Goal: Task Accomplishment & Management: Manage account settings

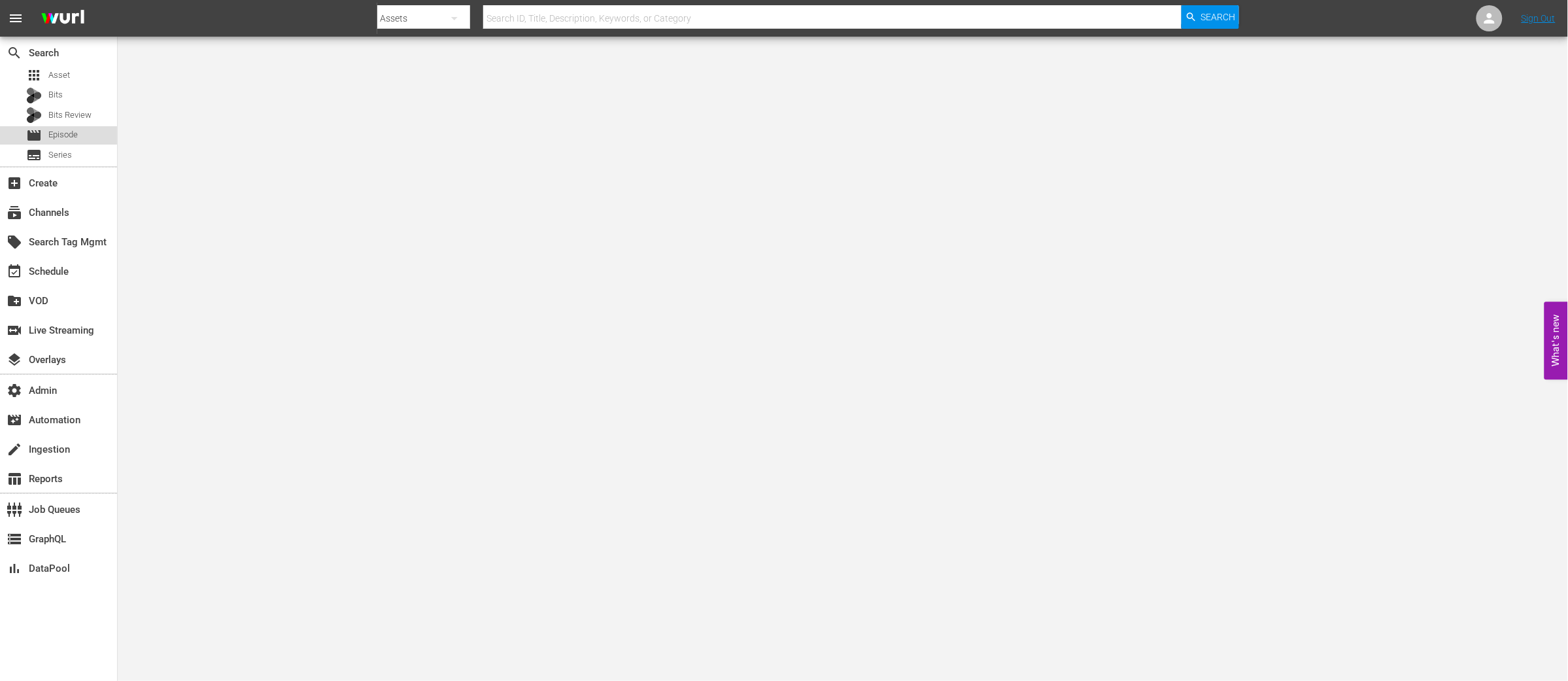
click at [62, 135] on span "Episode" at bounding box center [63, 135] width 30 height 13
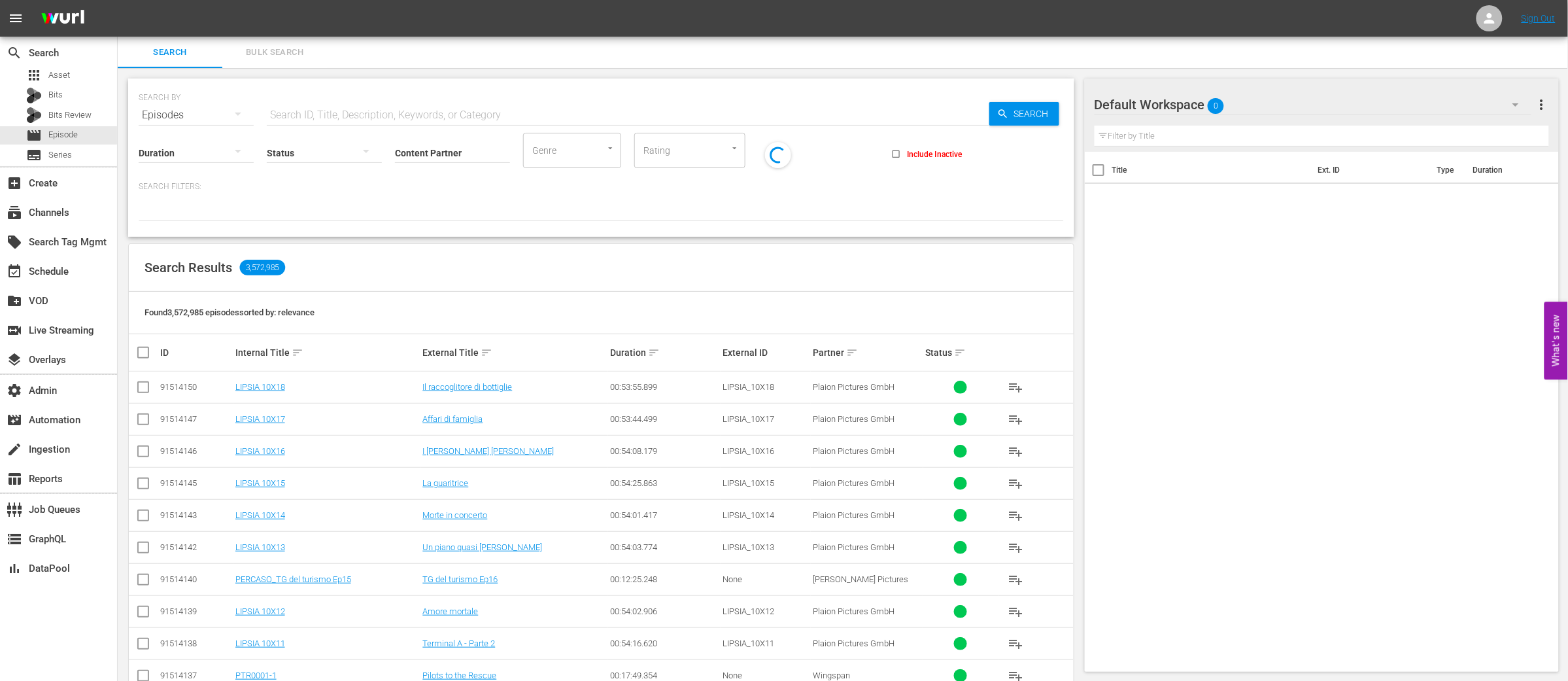
click at [313, 128] on div "Status" at bounding box center [324, 144] width 115 height 47
click at [307, 115] on input "text" at bounding box center [628, 116] width 723 height 31
paste input "44367085"
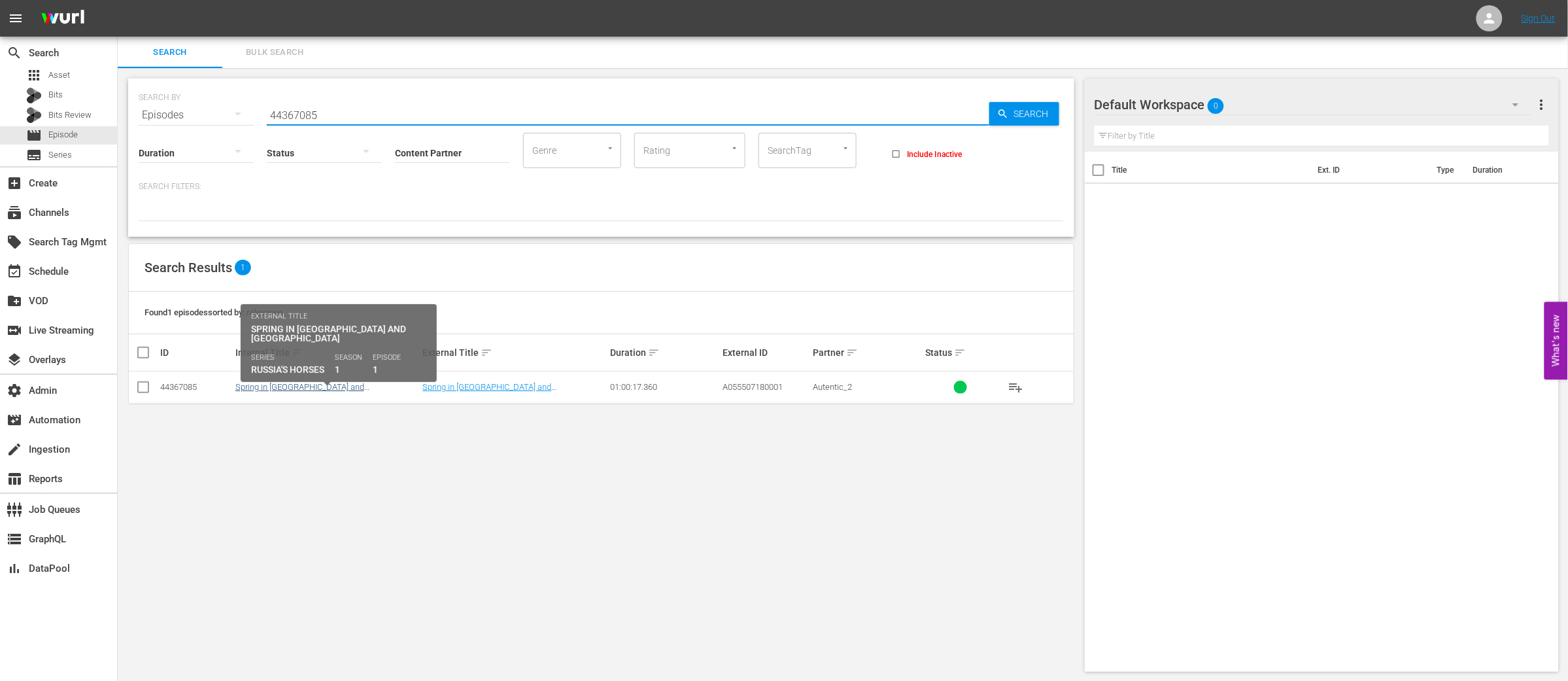
type input "44367085"
click at [290, 389] on link "Spring in Tuva and Bashkiria" at bounding box center [299, 391] width 128 height 19
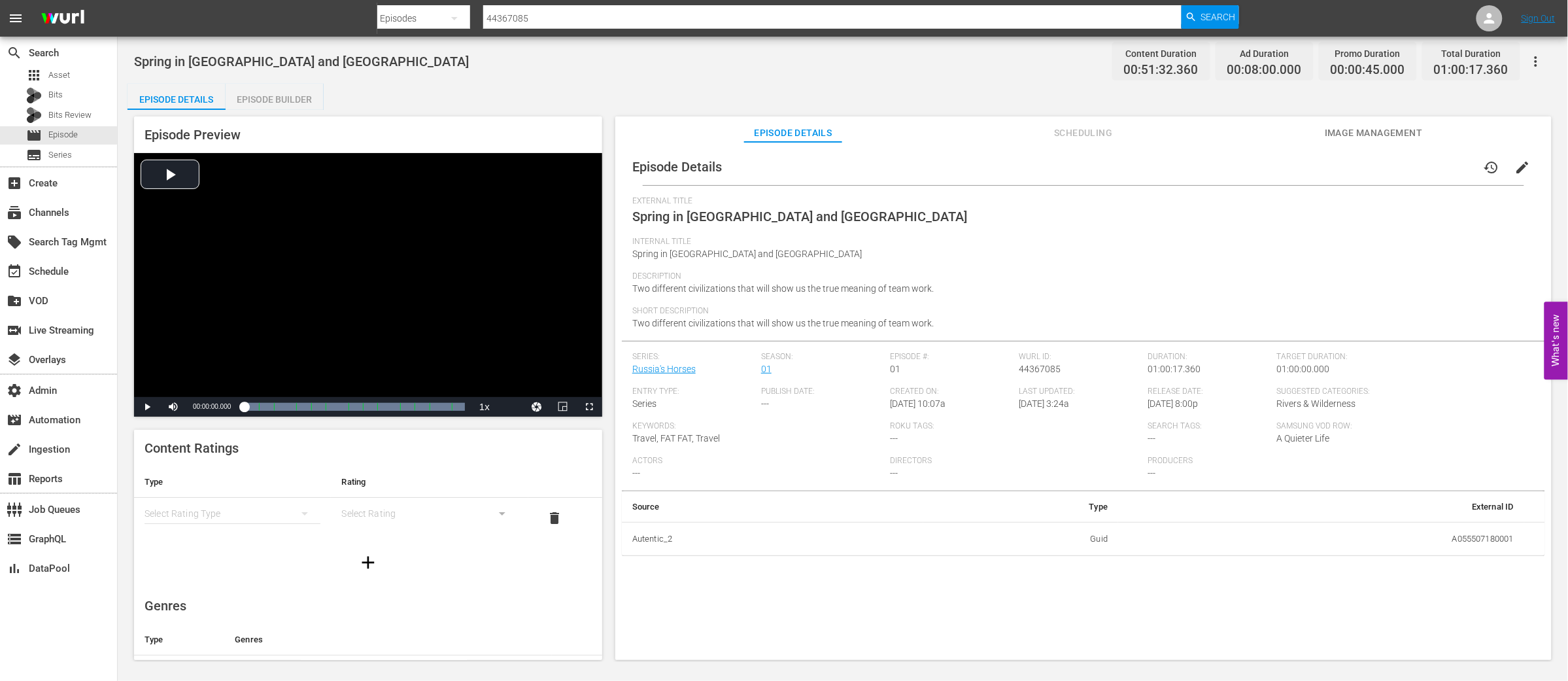
click at [1533, 58] on icon "button" at bounding box center [1536, 61] width 16 height 16
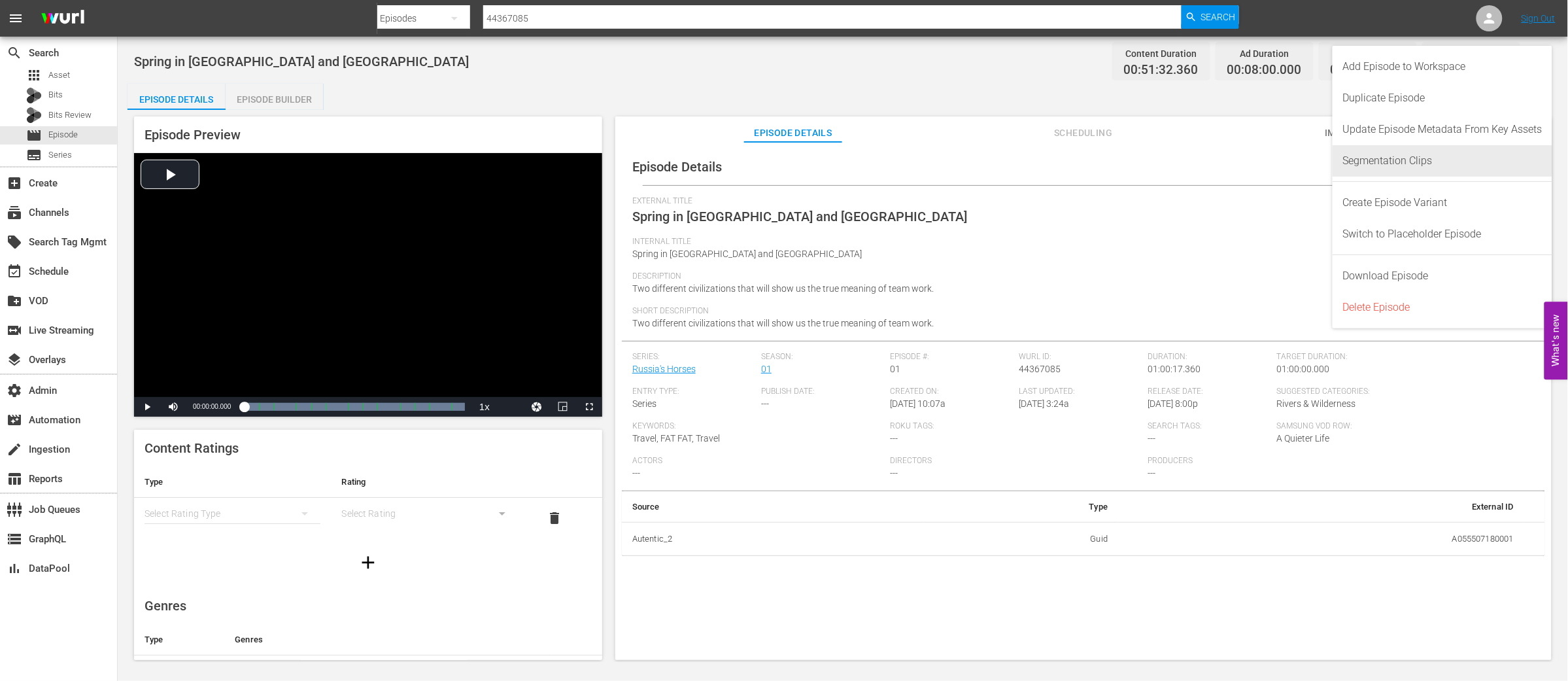
click at [1432, 162] on div "Segmentation Clips" at bounding box center [1443, 161] width 200 height 31
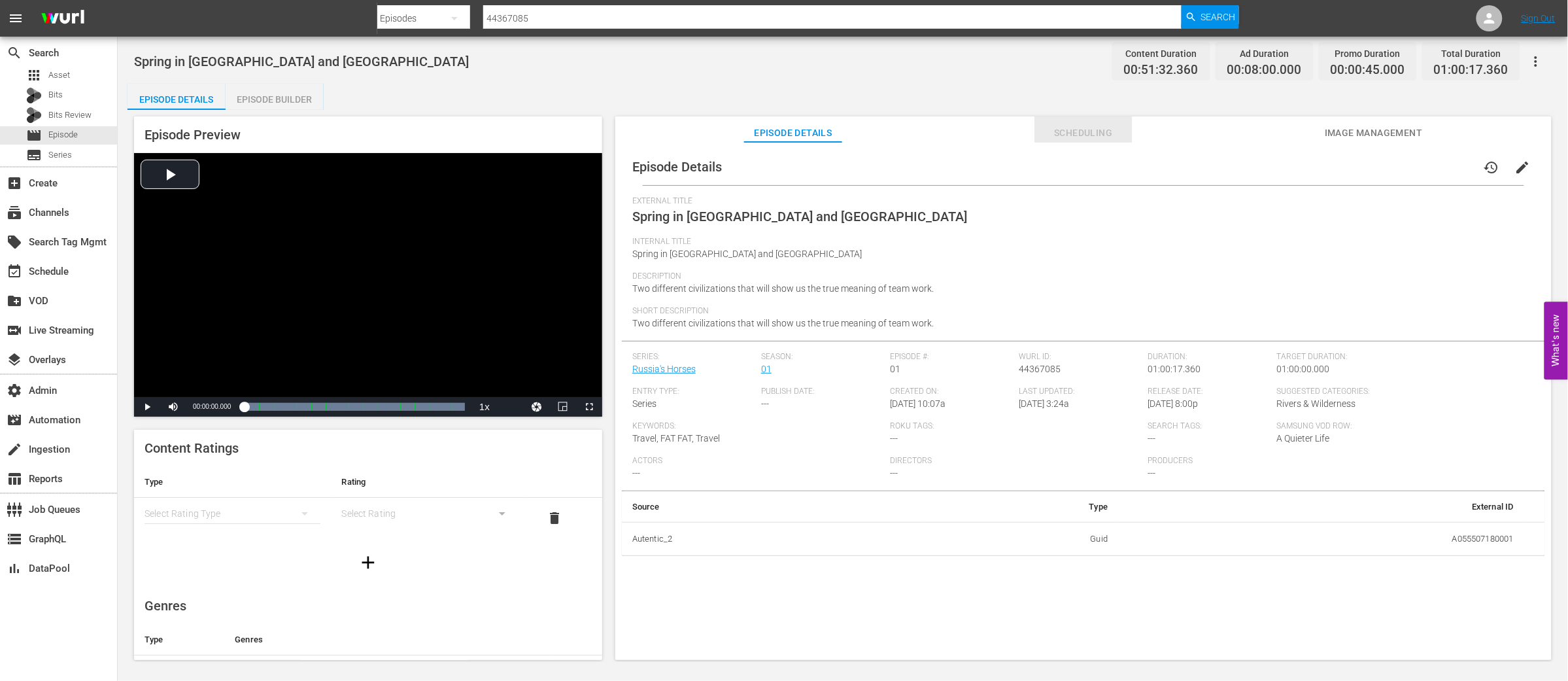
click at [1104, 135] on span "Scheduling" at bounding box center [1084, 133] width 98 height 17
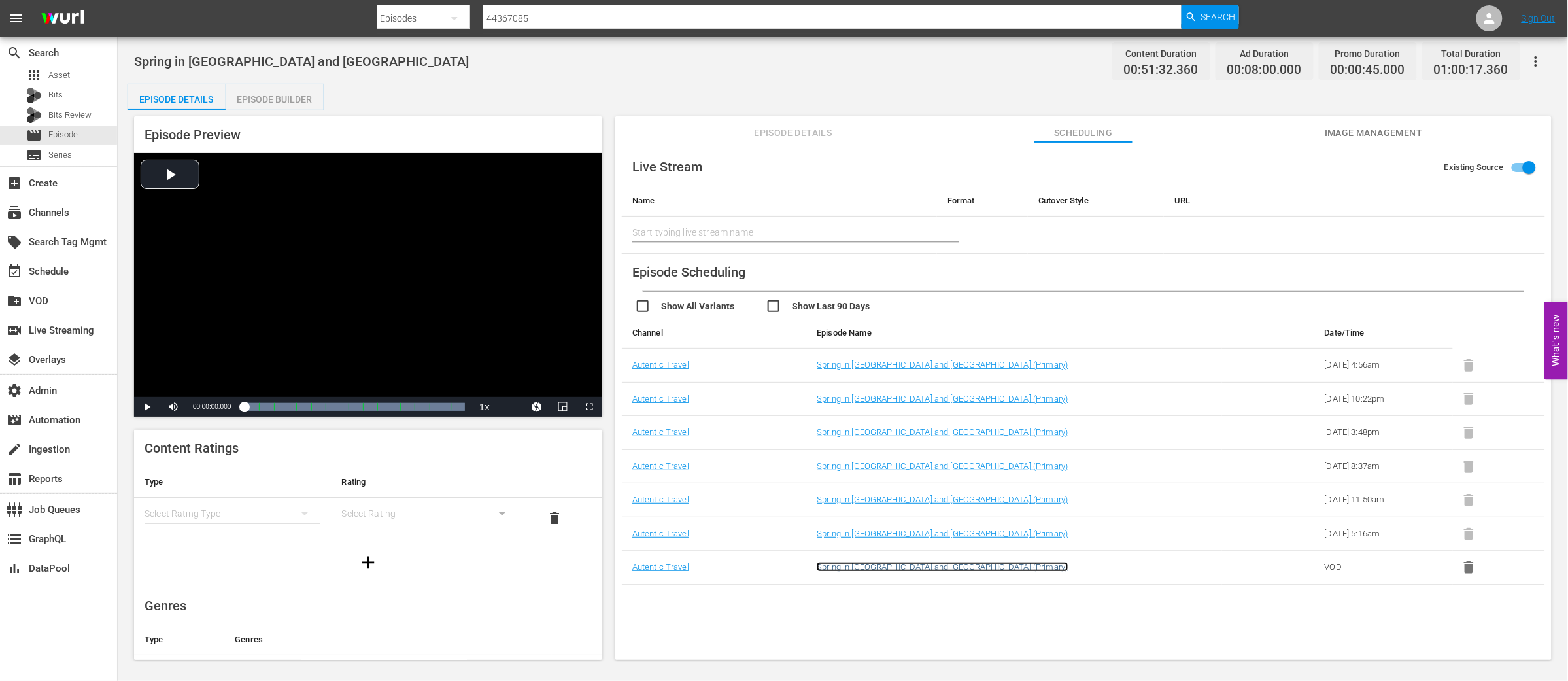
click at [932, 569] on link "Spring in Tuva and Bashkiria (Primary)" at bounding box center [942, 566] width 251 height 10
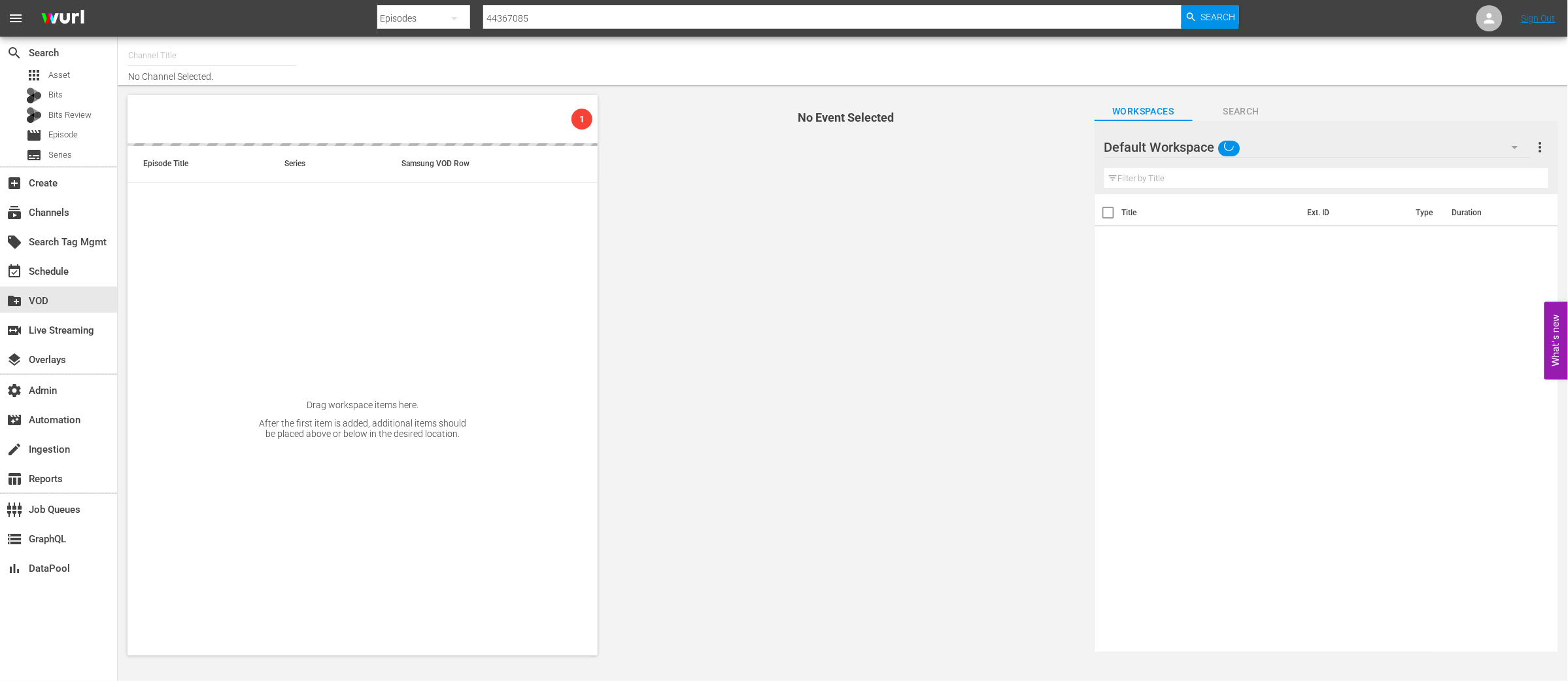
type input "Autentic Travel (1517)"
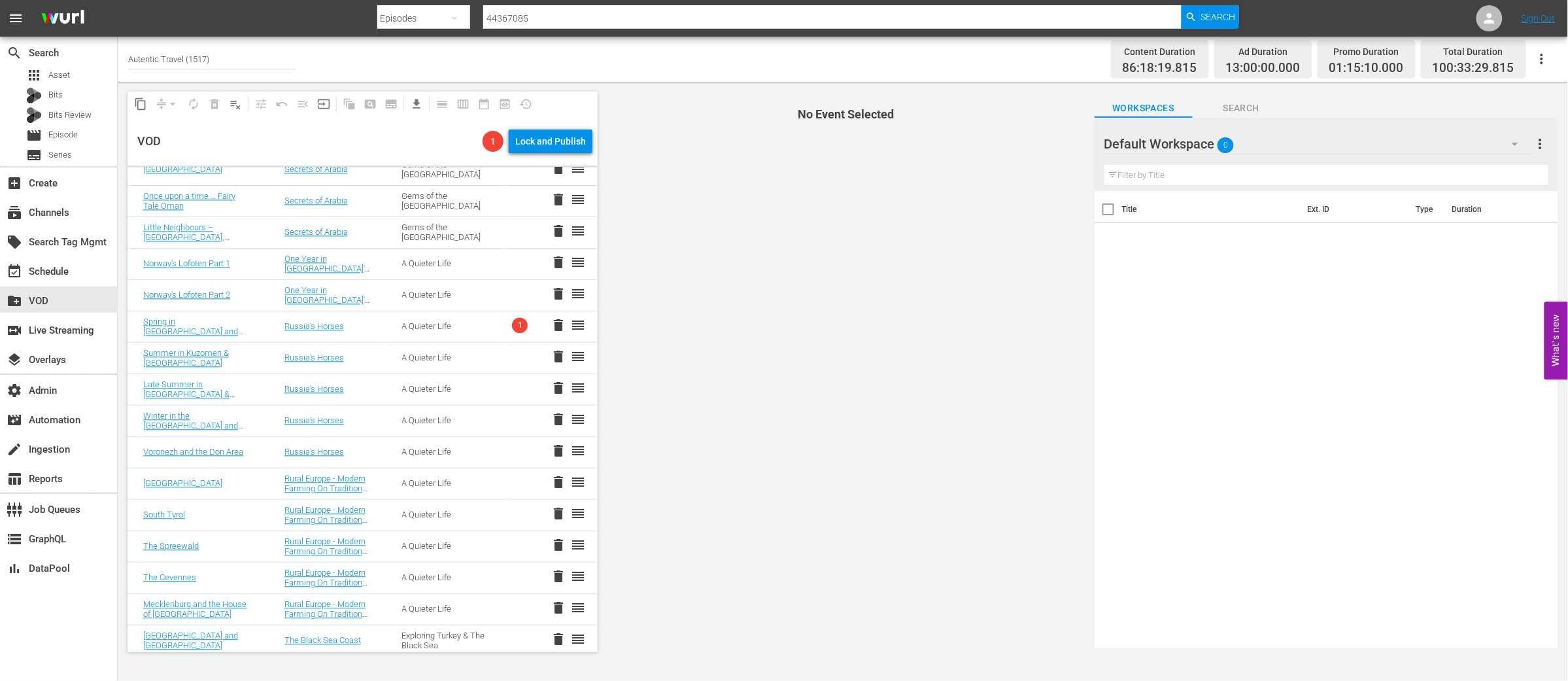
scroll to position [1147, 0]
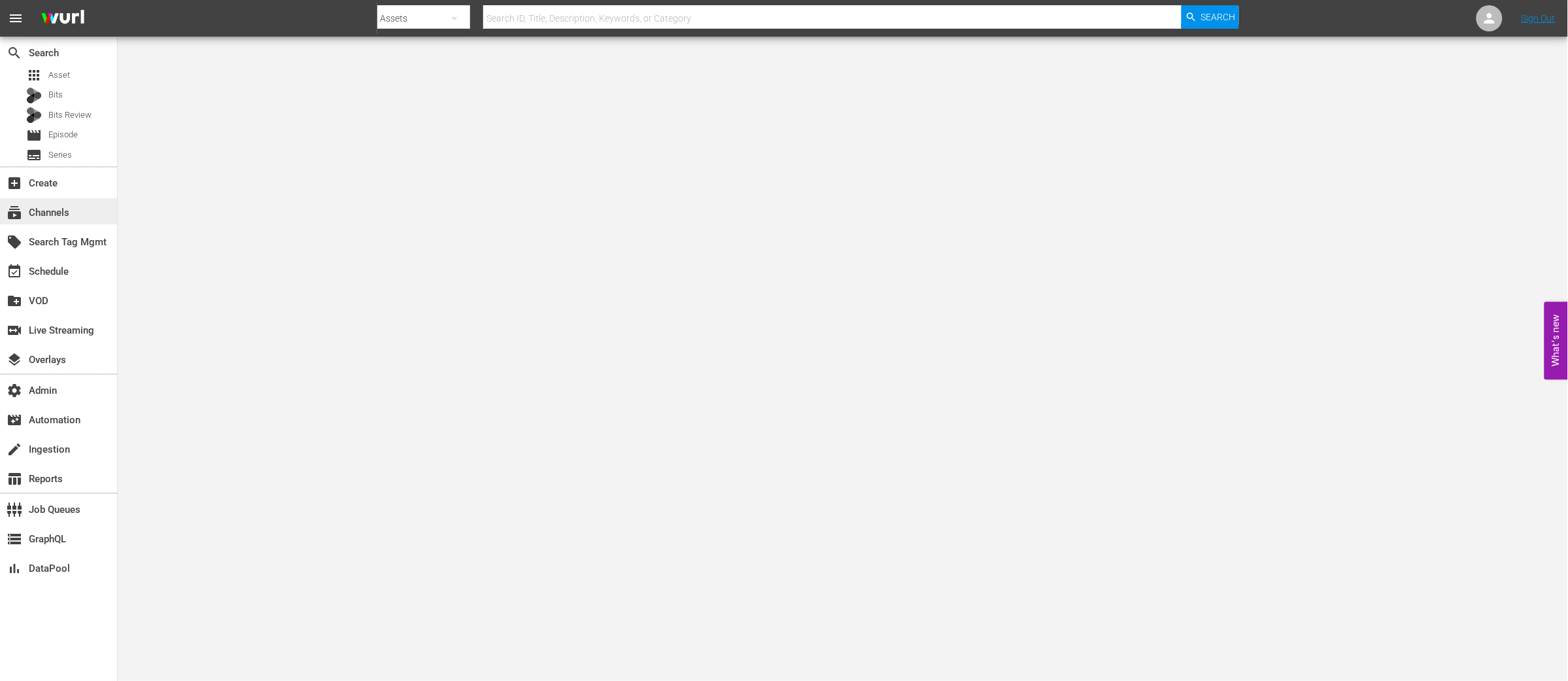
click at [44, 215] on div "subscriptions Channels" at bounding box center [36, 211] width 73 height 12
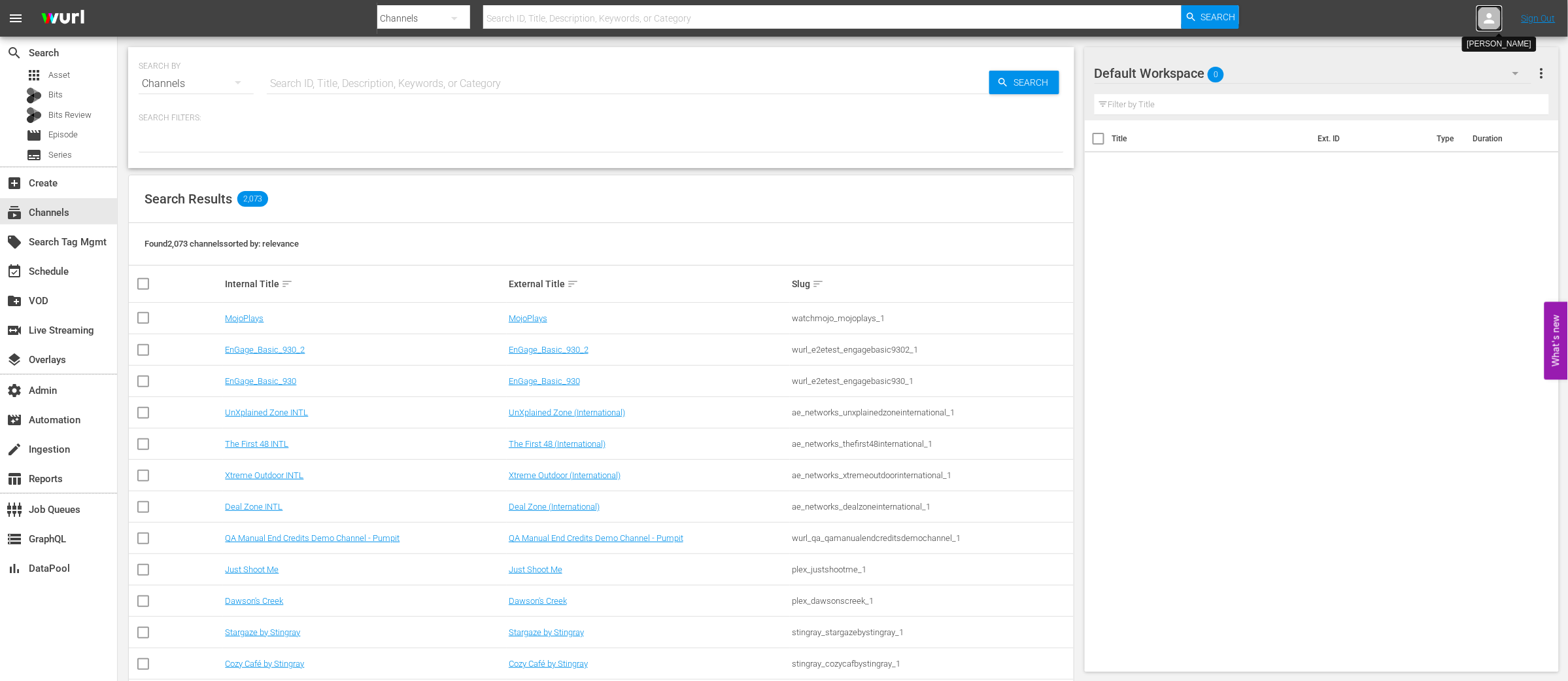
click at [1489, 20] on icon at bounding box center [1489, 18] width 10 height 10
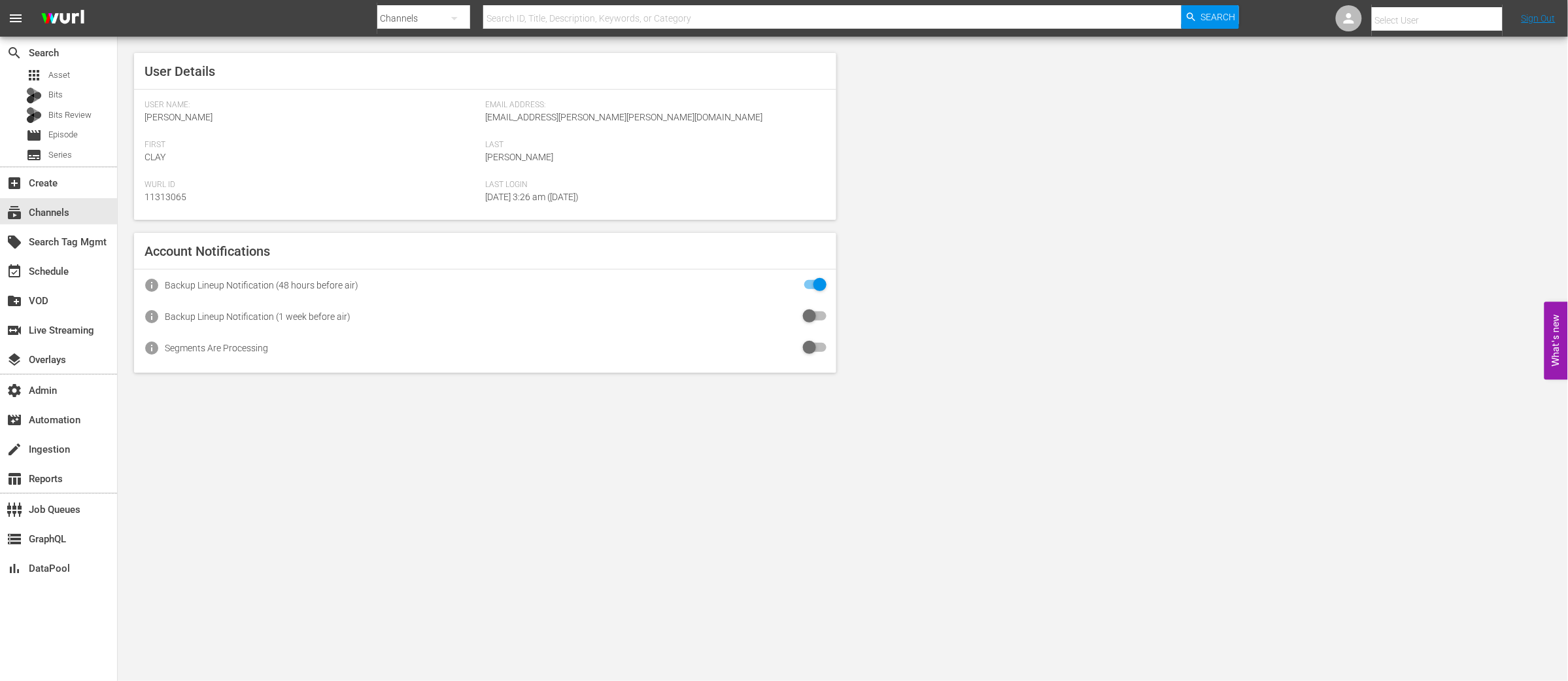
click at [1416, 14] on input "text" at bounding box center [1455, 20] width 167 height 31
paste input "hgc@its-newid.com"
click at [1402, 57] on div "HGC HGC <hgc@its-newid.com>" at bounding box center [1427, 56] width 204 height 31
type input "HGC HGC (11313716)"
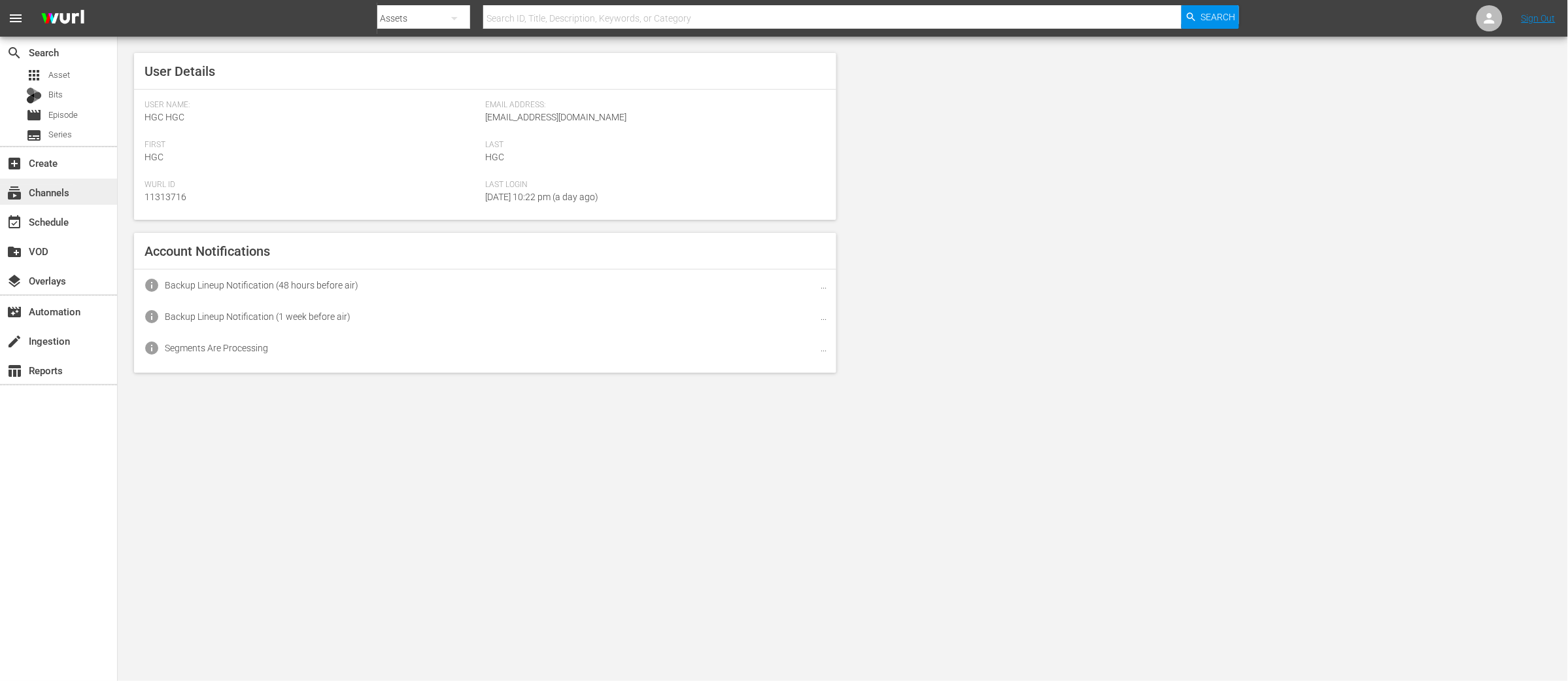
click at [58, 196] on div "subscriptions Channels" at bounding box center [36, 190] width 73 height 12
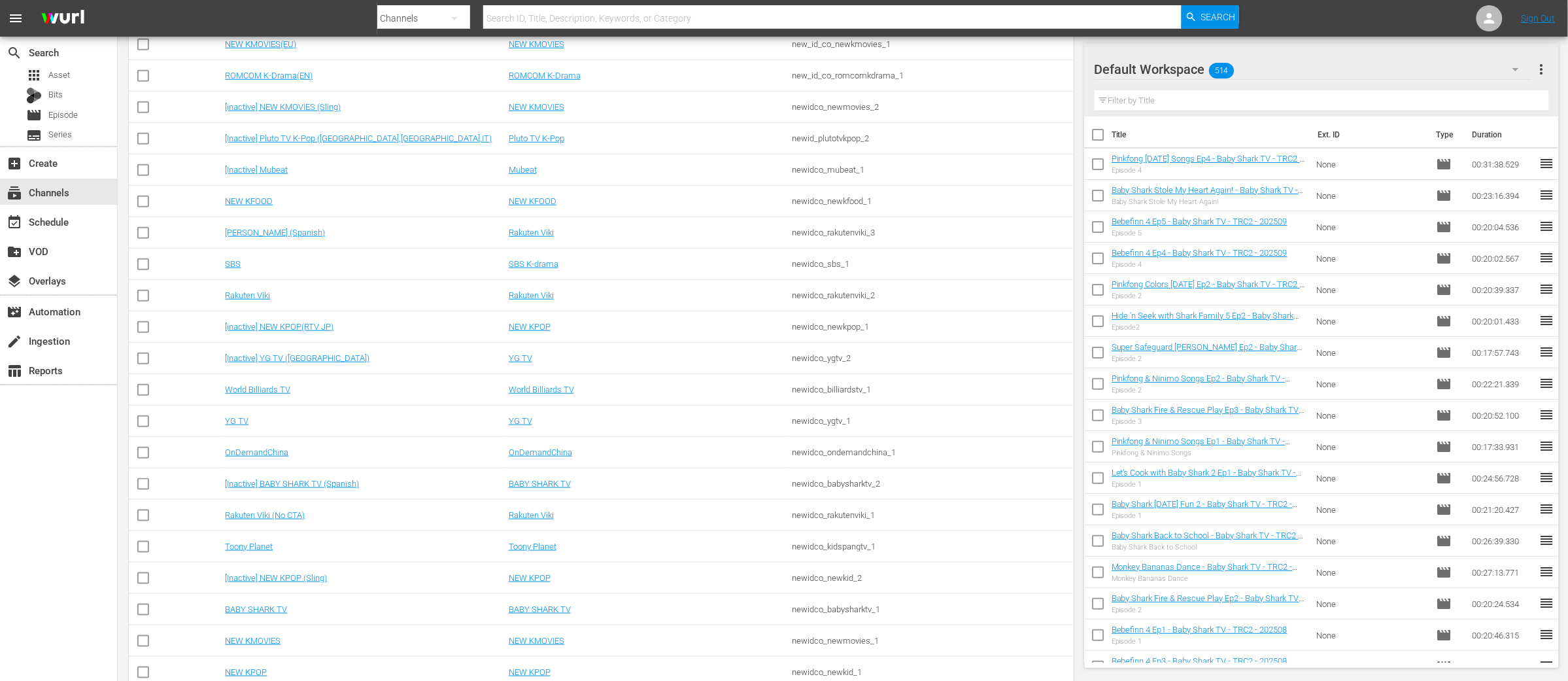
scroll to position [336, 0]
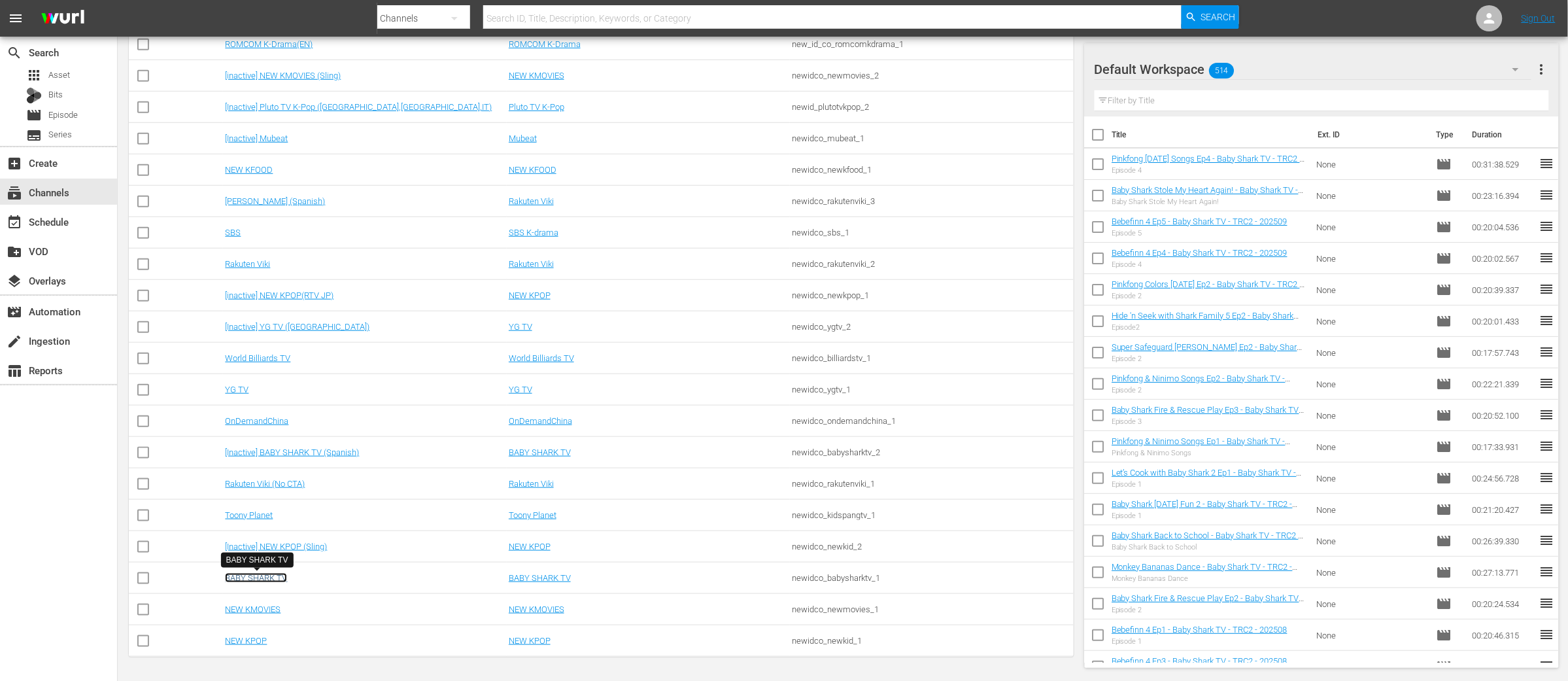
click at [273, 578] on link "BABY SHARK TV" at bounding box center [255, 578] width 62 height 10
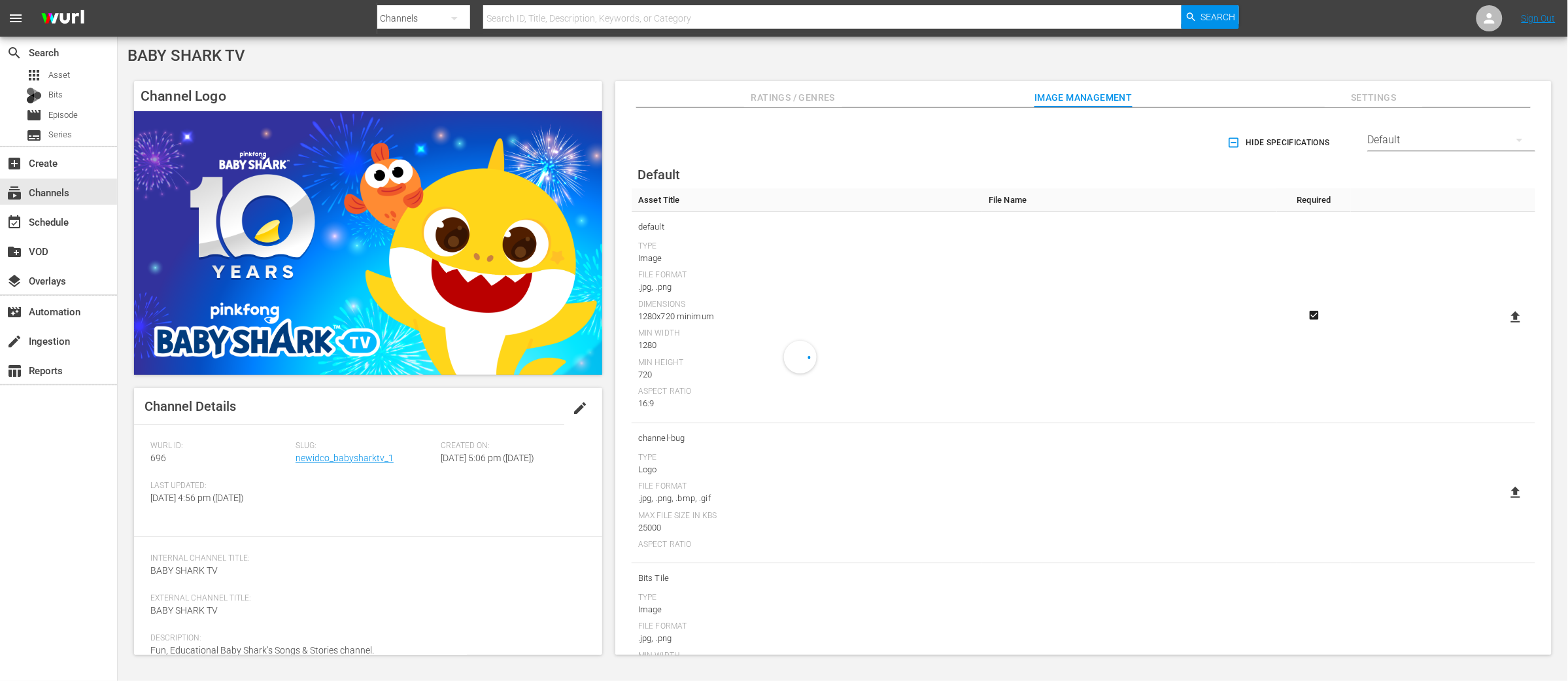
click at [1428, 141] on div "Default" at bounding box center [1451, 140] width 167 height 37
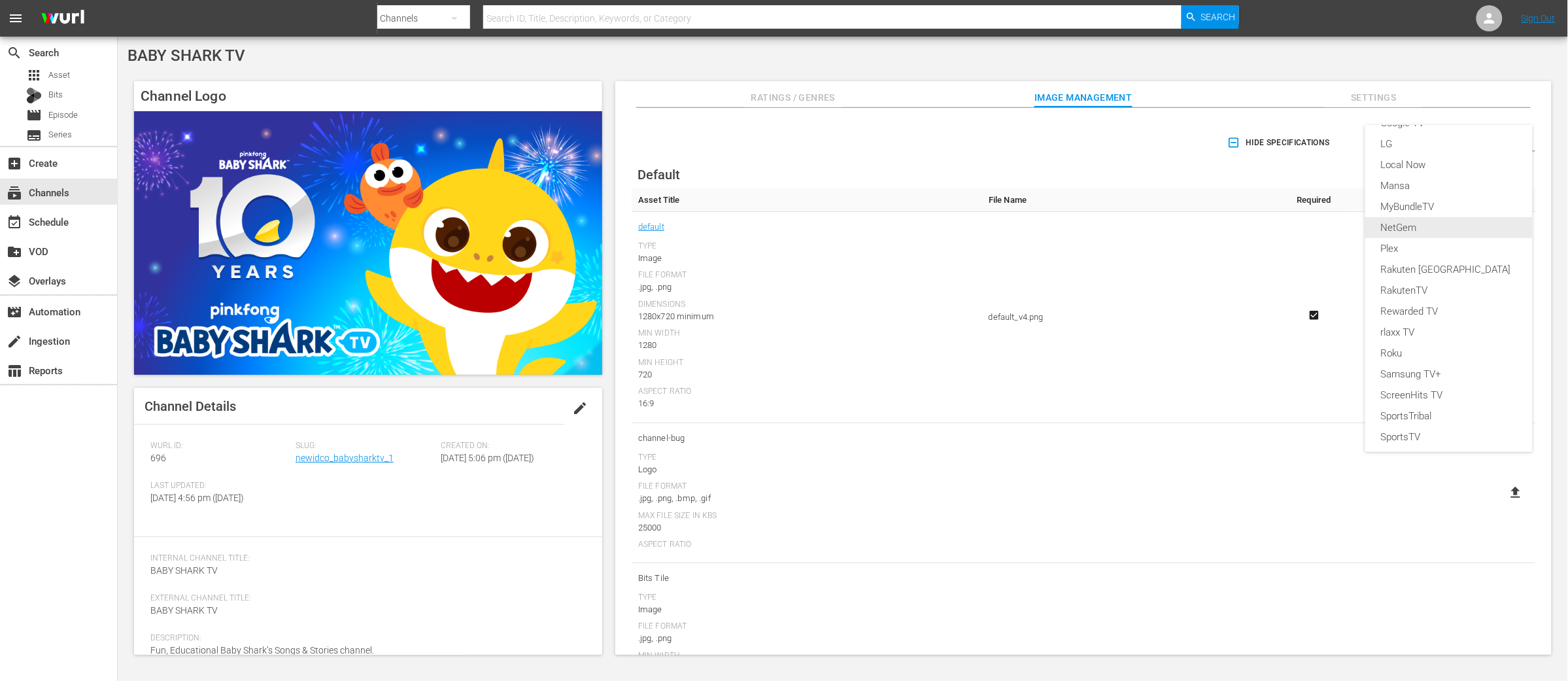
scroll to position [227, 0]
click at [1392, 350] on div "Roku" at bounding box center [1449, 351] width 136 height 21
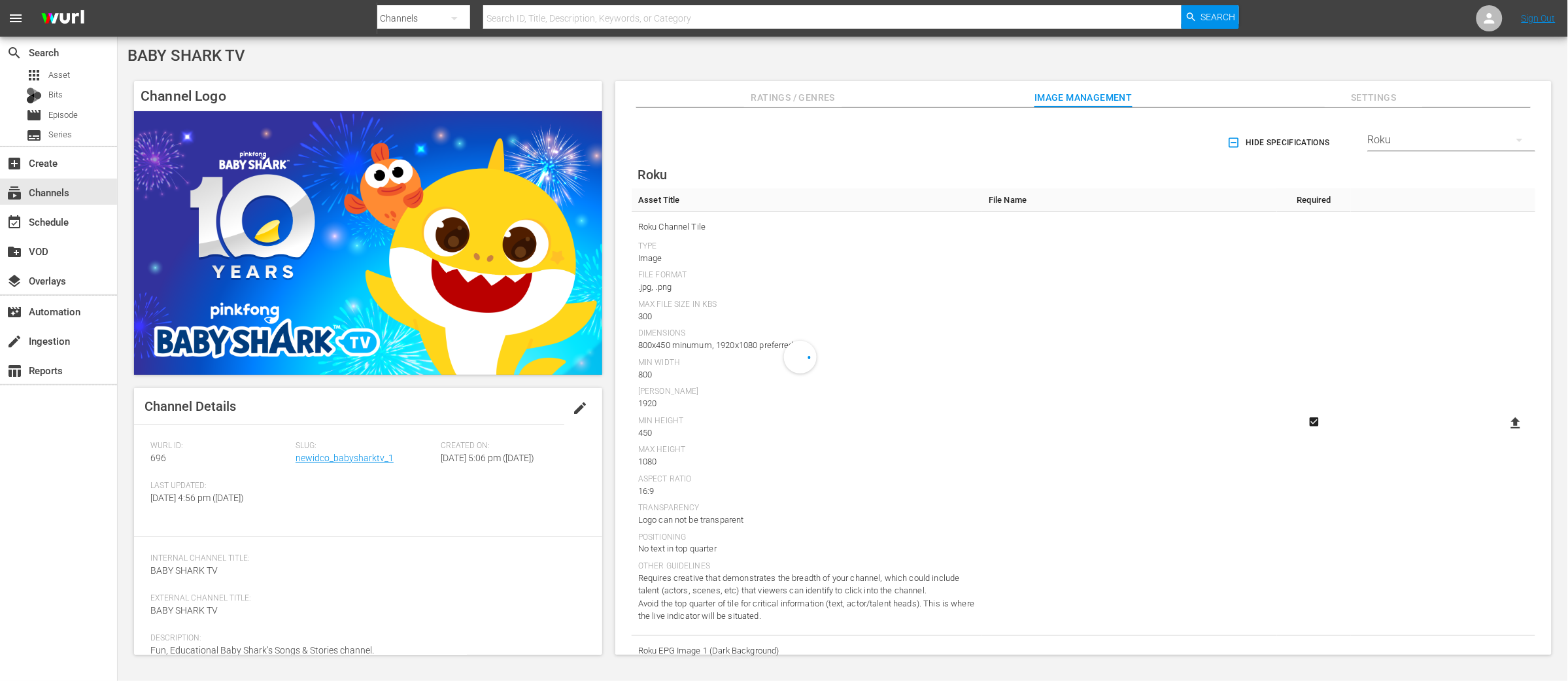
scroll to position [290, 0]
click at [1510, 420] on icon at bounding box center [1515, 422] width 16 height 16
click at [1503, 434] on input "file" at bounding box center [1502, 434] width 1 height 1
type input "C:\fakepath\[ROKU] BABY SHARK TV_Halloween Channel Image_1920x1080.png"
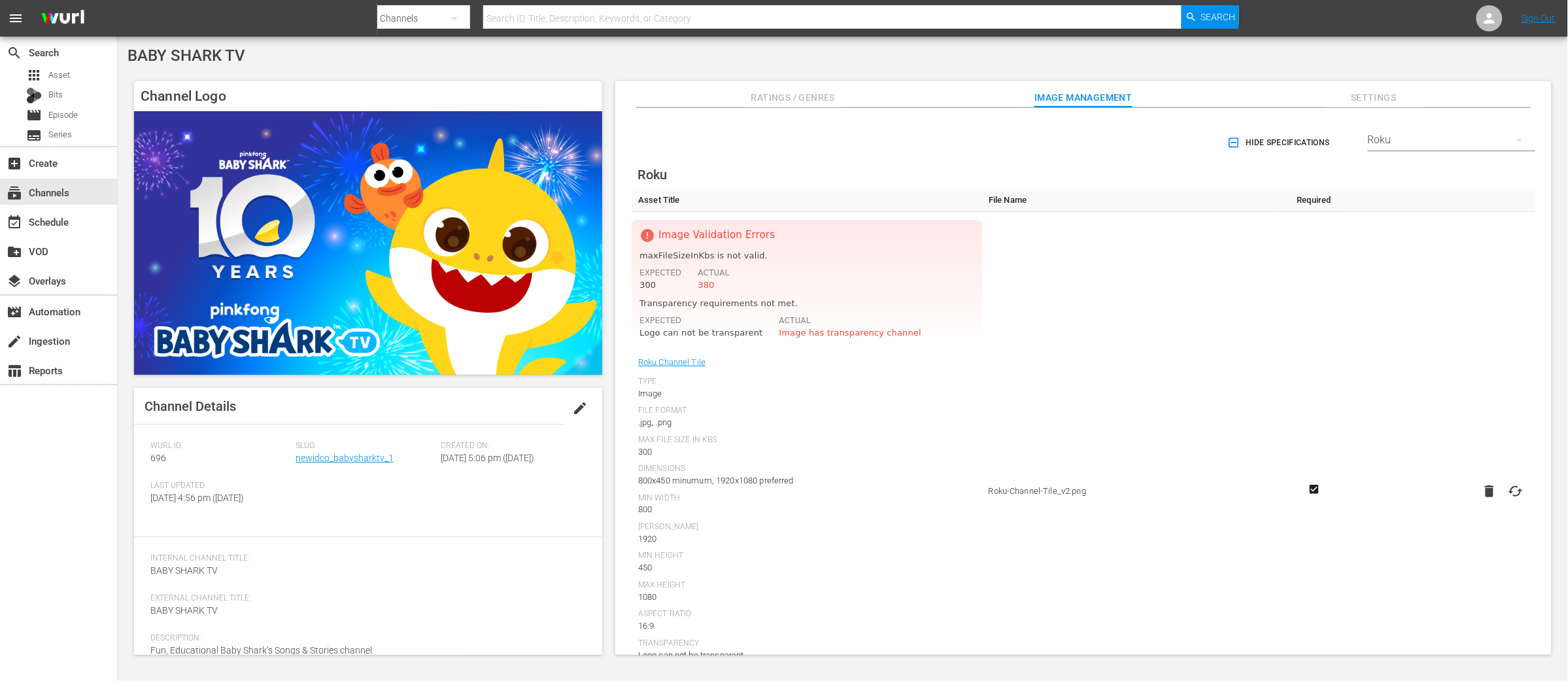
drag, startPoint x: 766, startPoint y: 386, endPoint x: 1454, endPoint y: 514, distance: 699.8
click at [772, 387] on div "Type Image" at bounding box center [807, 388] width 337 height 23
click at [1511, 490] on icon at bounding box center [1515, 491] width 16 height 16
click at [1503, 502] on input "file" at bounding box center [1502, 502] width 1 height 1
click at [1509, 490] on icon at bounding box center [1516, 491] width 15 height 10
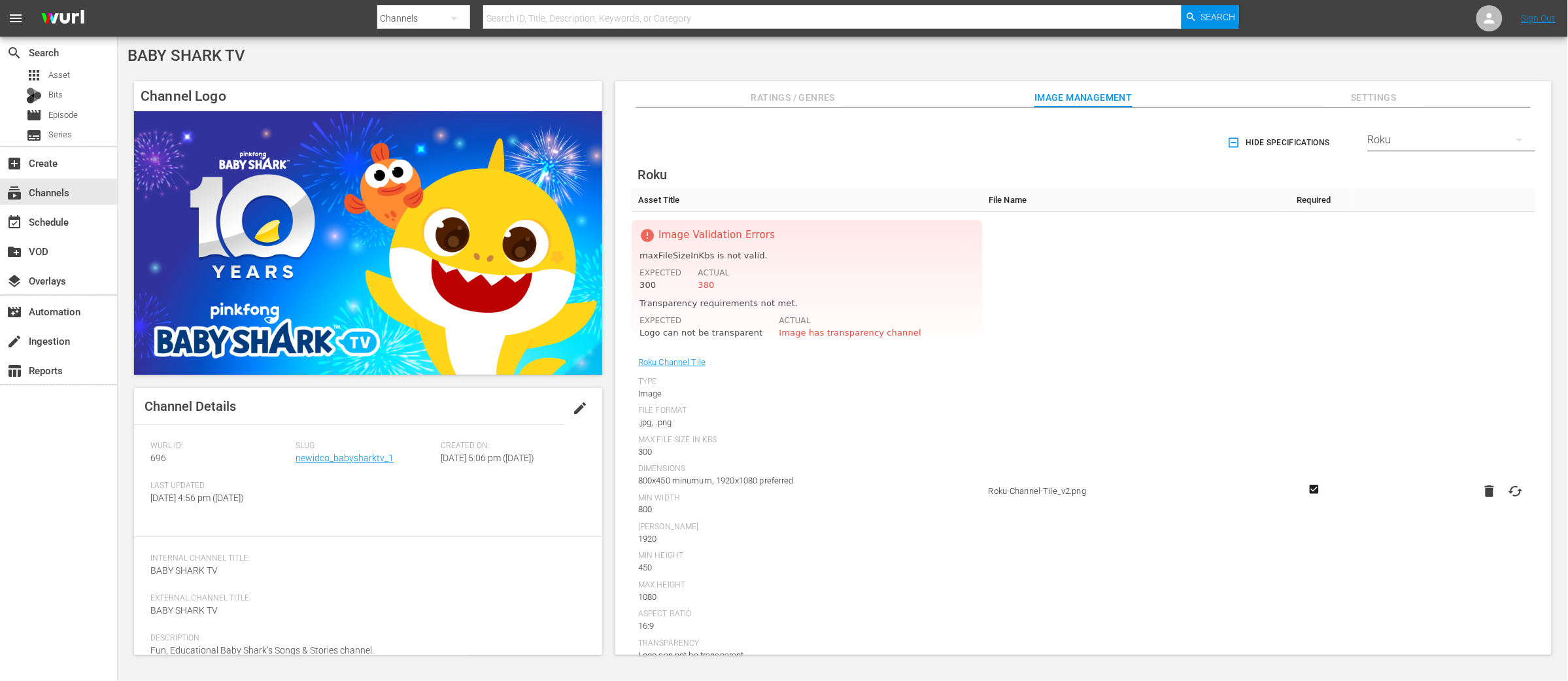
click at [1503, 502] on input "file" at bounding box center [1502, 502] width 1 height 1
type input "C:\fakepath\[ROKU] BABY SHARK TV_Halloween Channel Image_800x450.png"
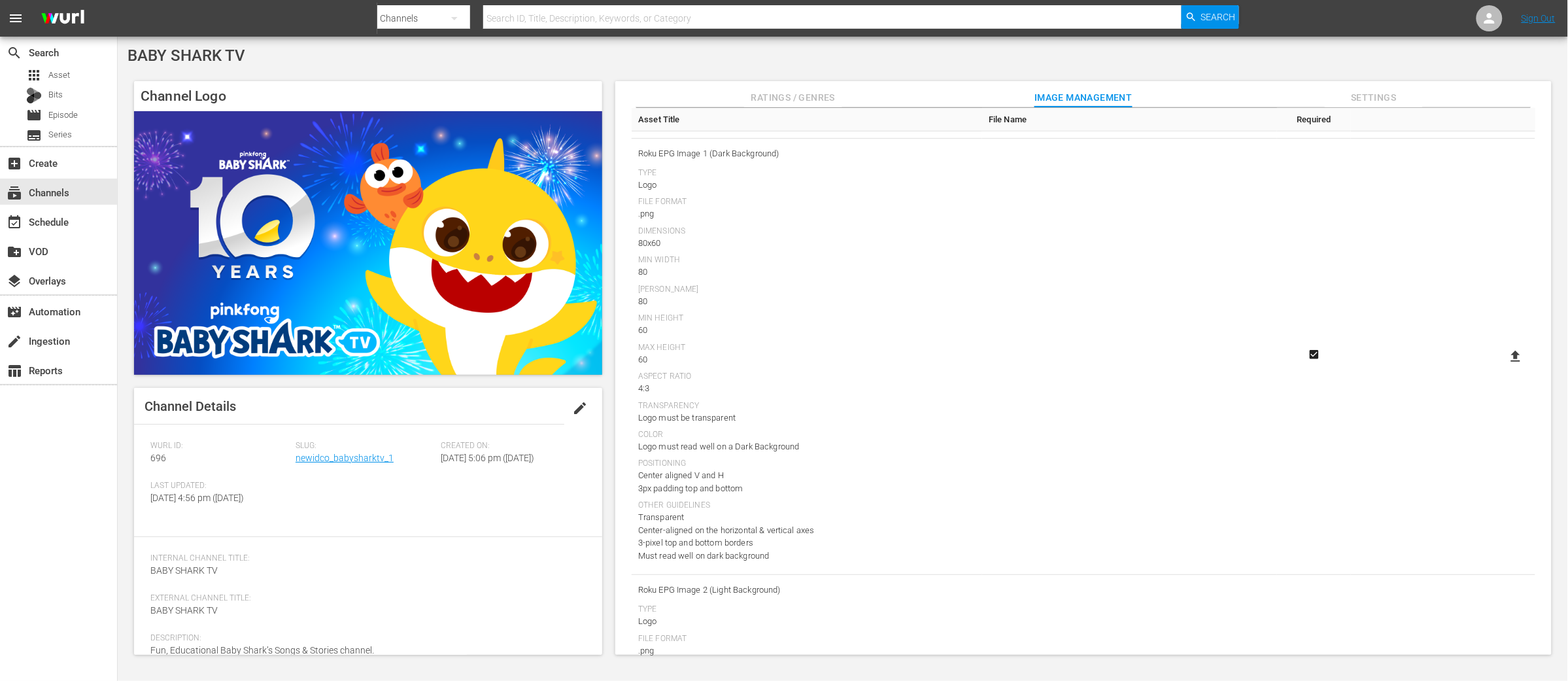
scroll to position [499, 0]
click at [1517, 357] on icon at bounding box center [1515, 354] width 16 height 16
click at [1503, 366] on input "file" at bounding box center [1502, 366] width 1 height 1
type input "C:\fakepath\[ROKU]BABY SHARK TV_EPG_logo_ 114X60.png"
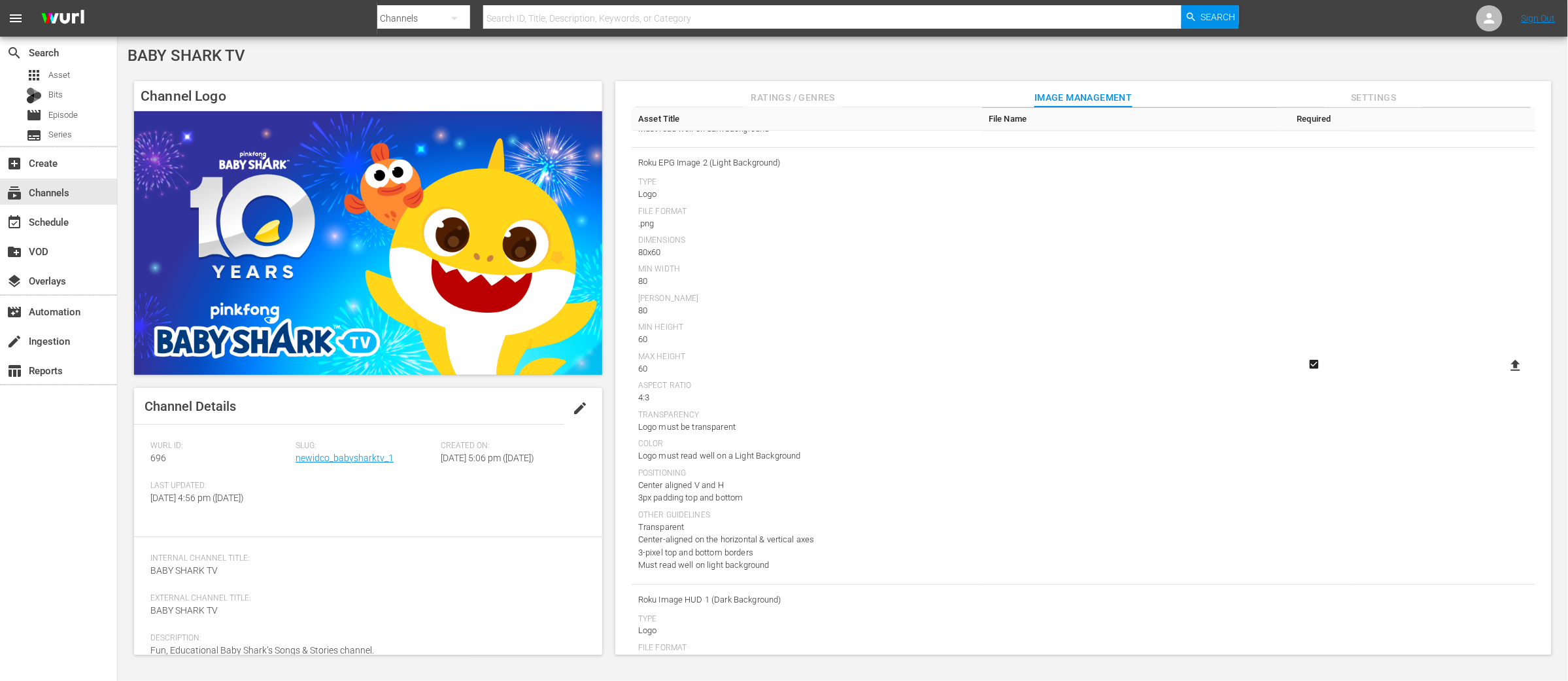
click at [1515, 365] on icon at bounding box center [1515, 365] width 16 height 16
click at [1503, 377] on input "file" at bounding box center [1502, 377] width 1 height 1
type input "C:\fakepath\[ROKU]BABY SHARK TV_EPG_logo_ 114X60.png"
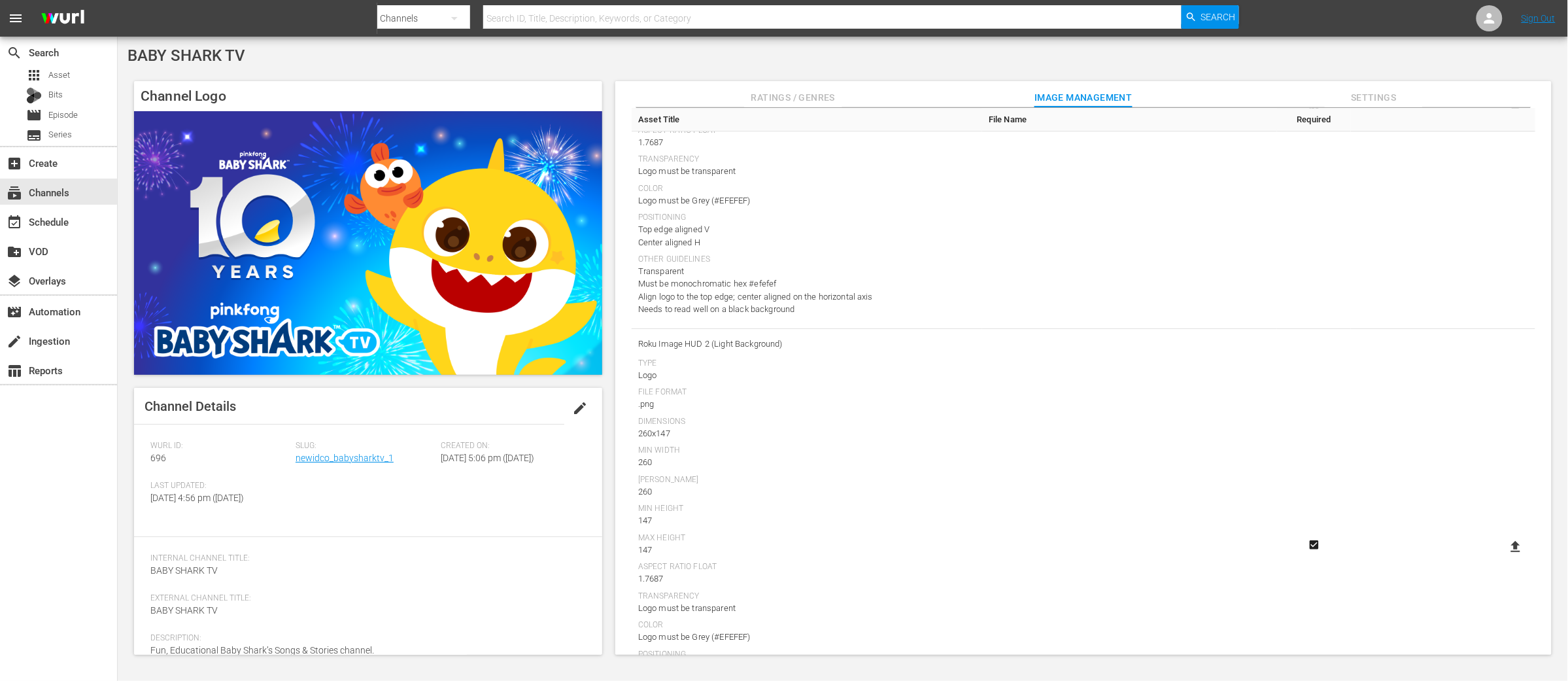
scroll to position [1878, 0]
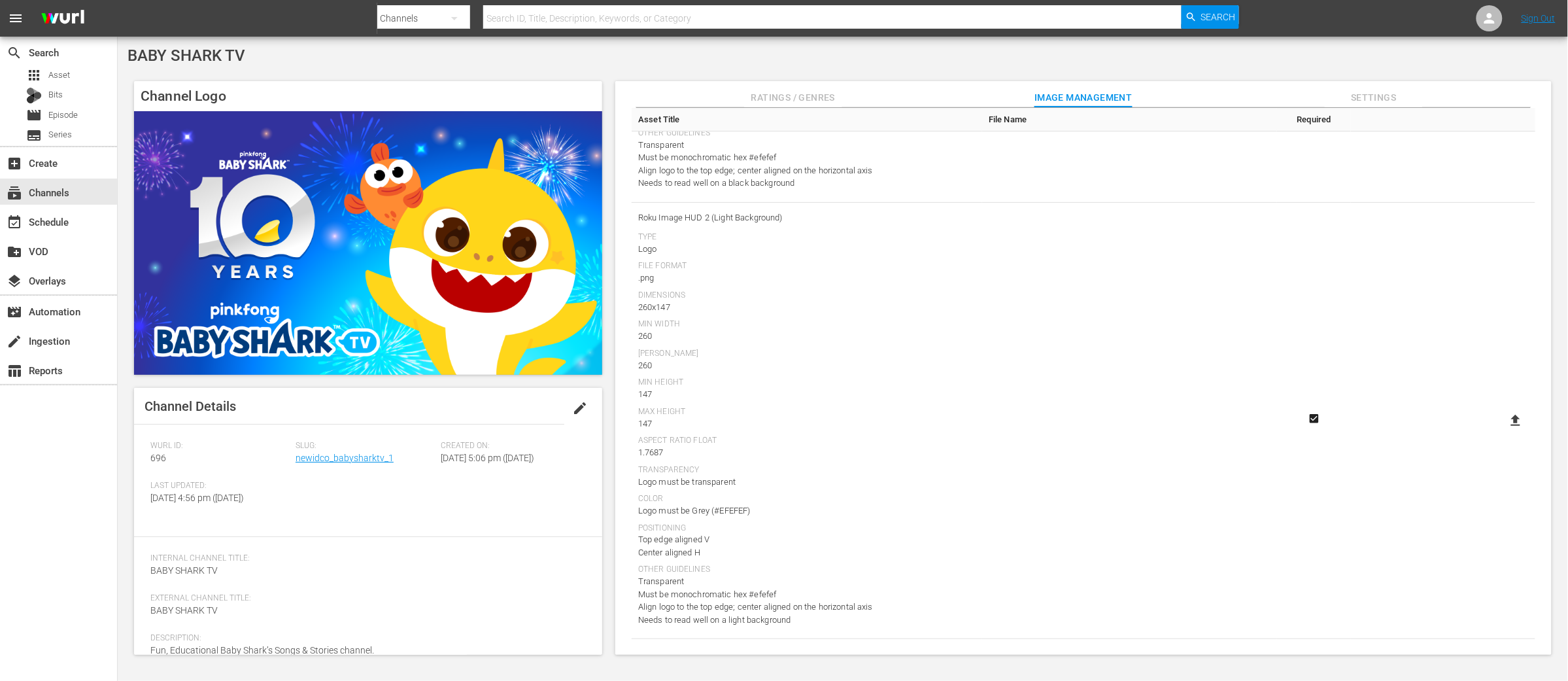
click at [1371, 70] on div "BABY SHARK TV Channel Logo Channel Details edit Wurl ID: 696 Slug: newidco_baby…" at bounding box center [843, 355] width 1451 height 636
click at [1489, 19] on icon at bounding box center [1489, 18] width 10 height 10
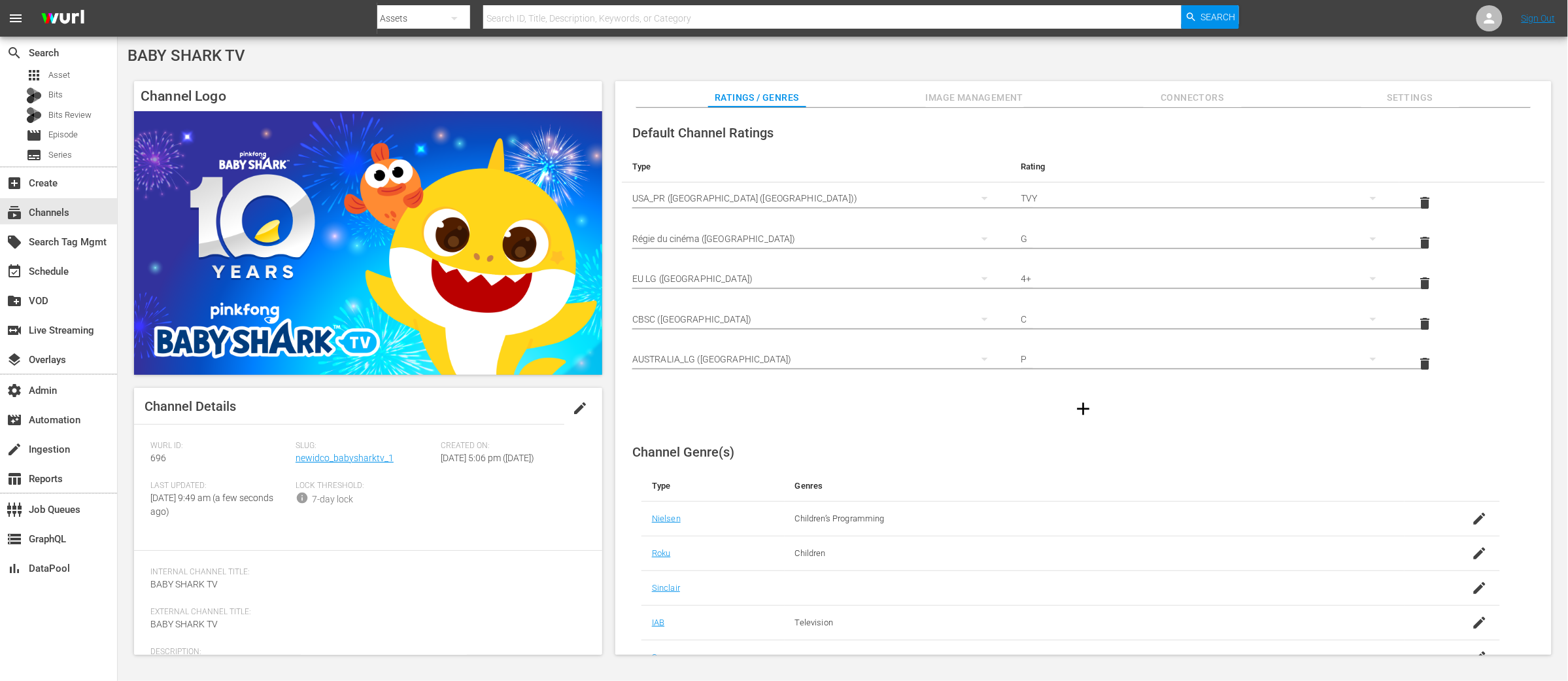
click at [576, 405] on span "edit" at bounding box center [579, 407] width 16 height 16
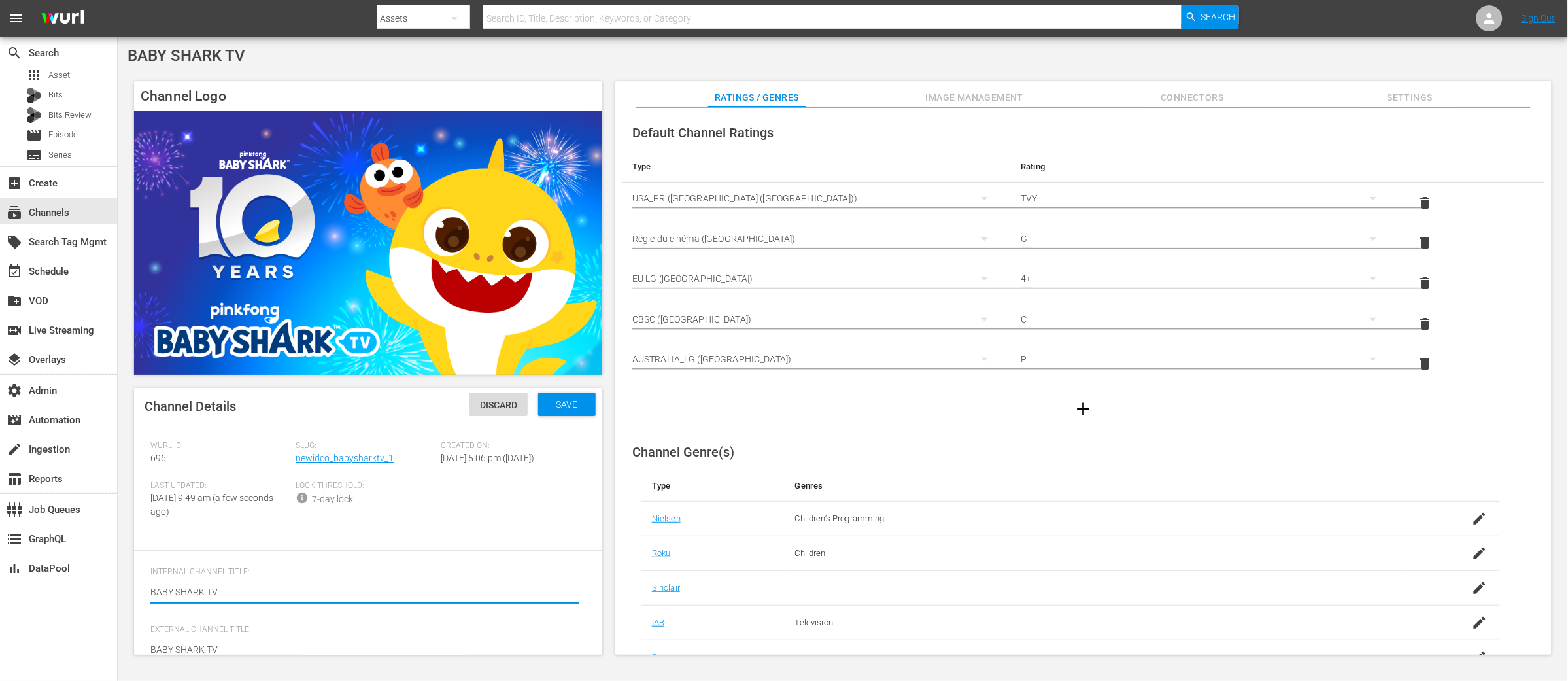
scroll to position [98, 0]
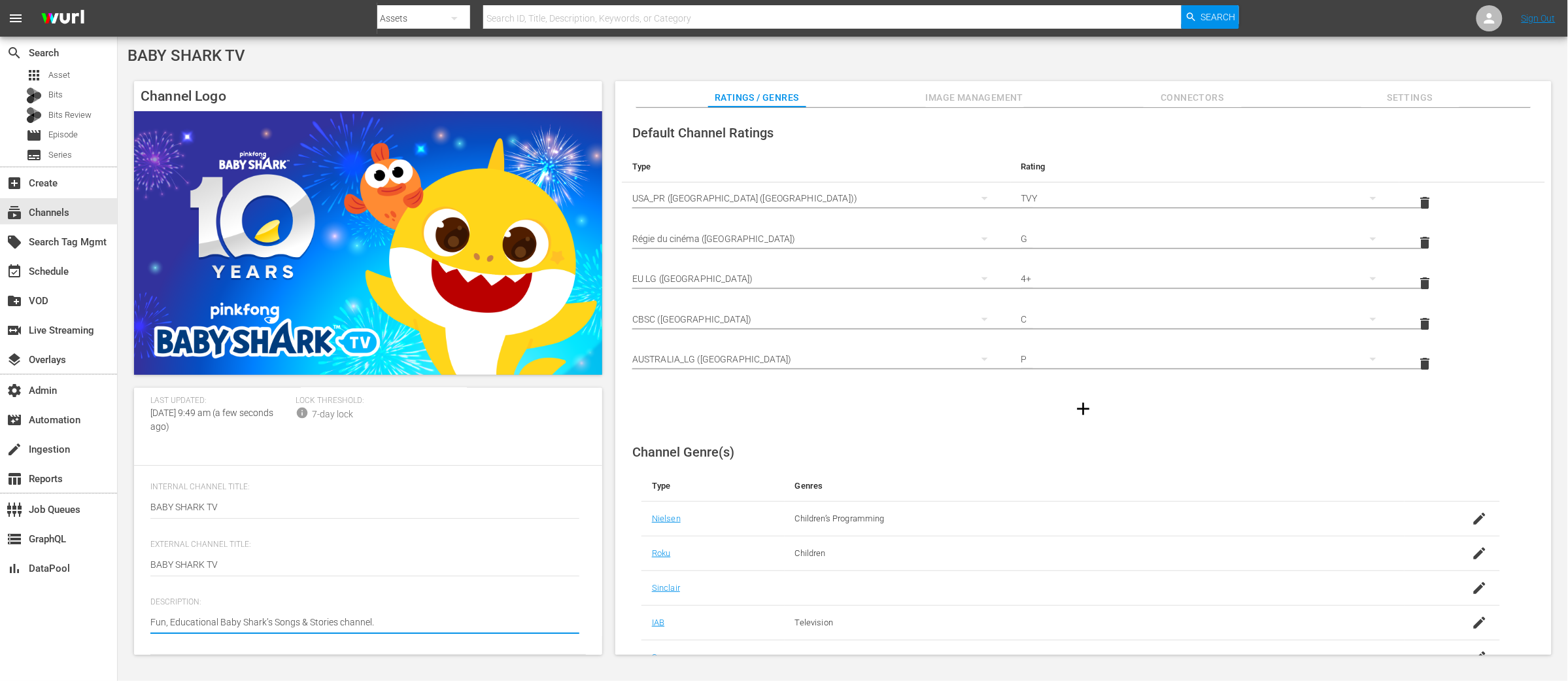
type textarea "Fun, Educational Baby Shark’s Songs & Stories channel.."
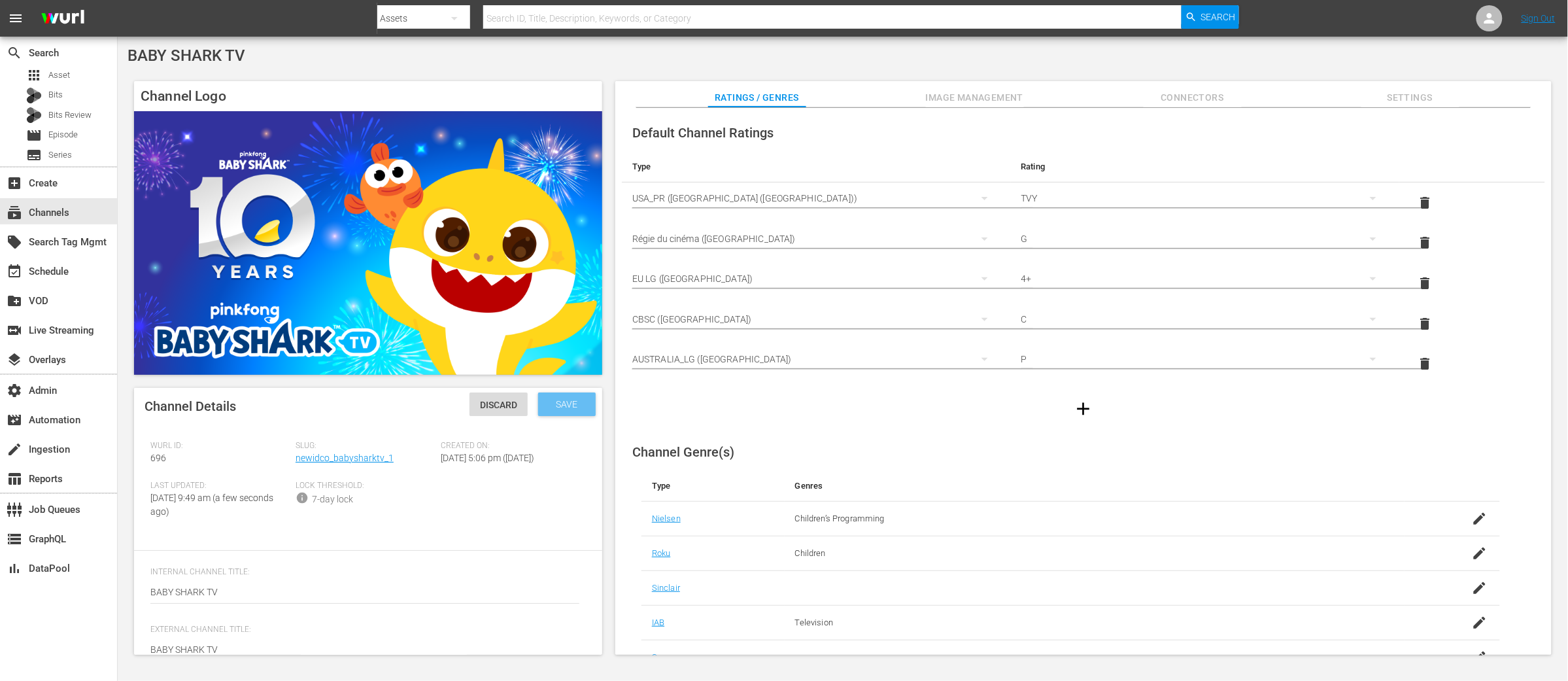
type textarea "Fun, Educational Baby Shark’s Songs & Stories channel.."
click at [559, 412] on div "Save" at bounding box center [566, 404] width 57 height 23
click at [1394, 100] on span "Settings" at bounding box center [1410, 98] width 98 height 17
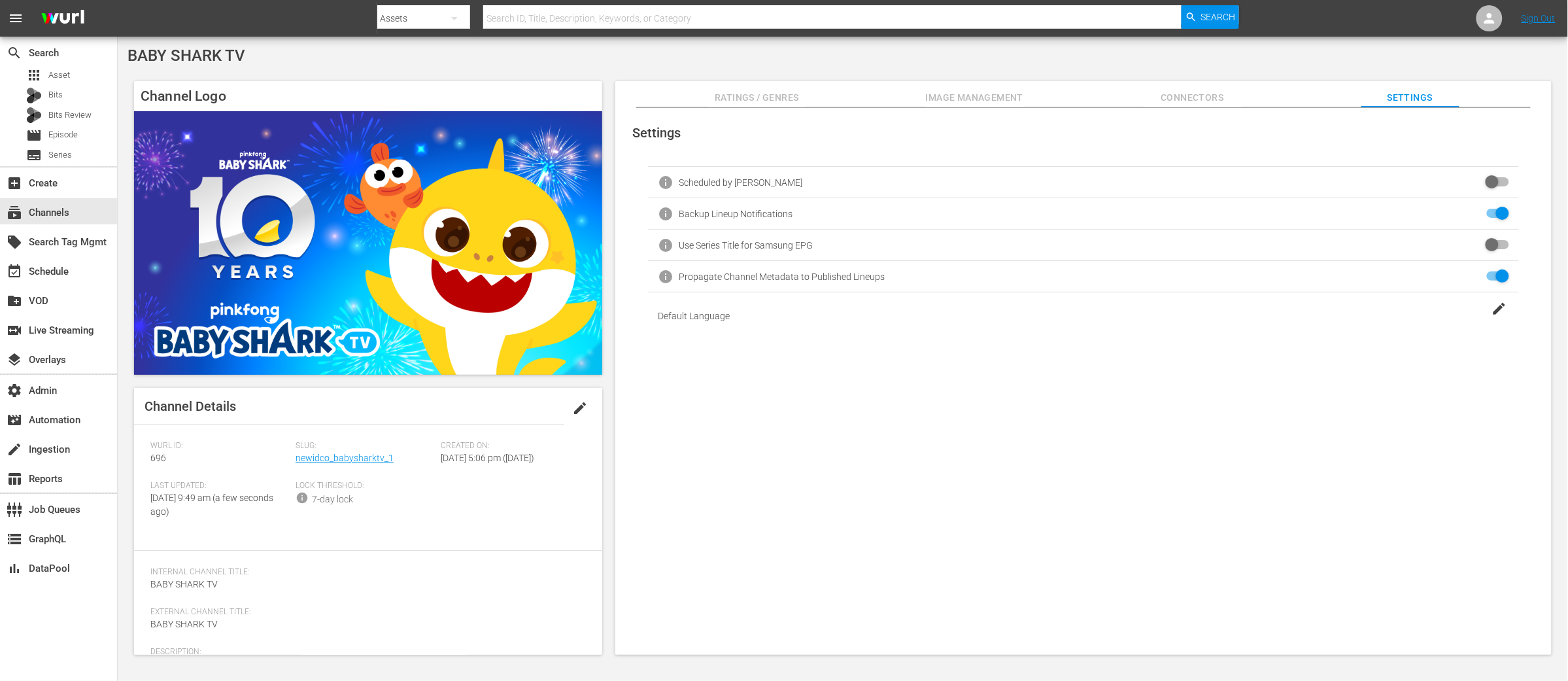
click at [748, 95] on span "Ratings / Genres" at bounding box center [757, 98] width 98 height 17
